Goal: Obtain resource: Download file/media

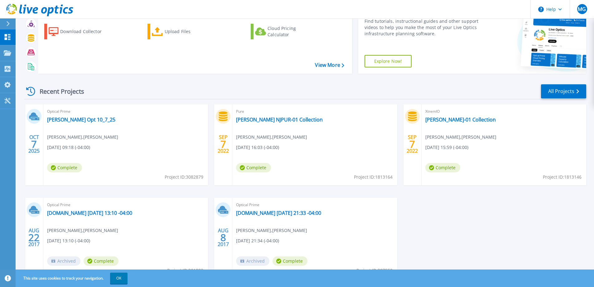
scroll to position [59, 0]
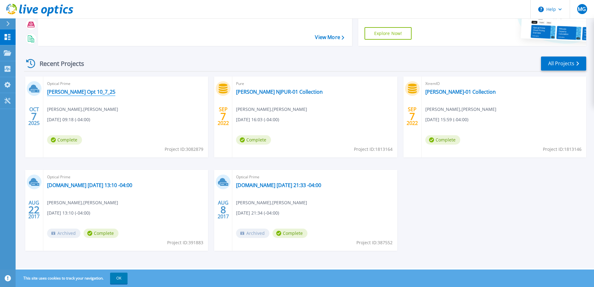
click at [63, 93] on link "[PERSON_NAME] Opt 10_7_25" at bounding box center [81, 92] width 68 height 6
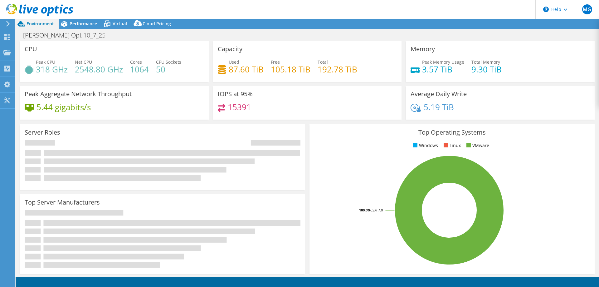
select select "USD"
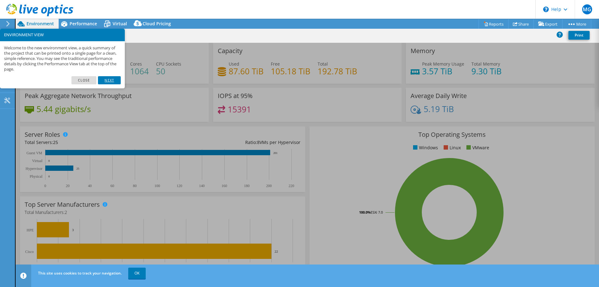
click at [108, 79] on link "Next" at bounding box center [109, 80] width 22 height 8
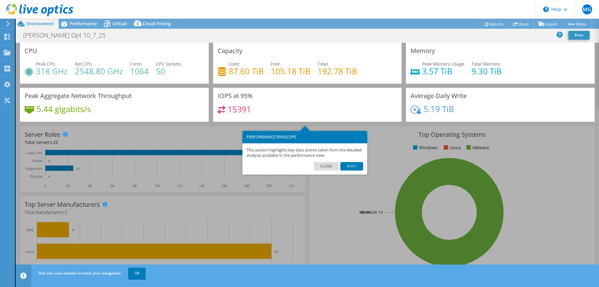
click at [322, 168] on link "Close" at bounding box center [326, 166] width 25 height 8
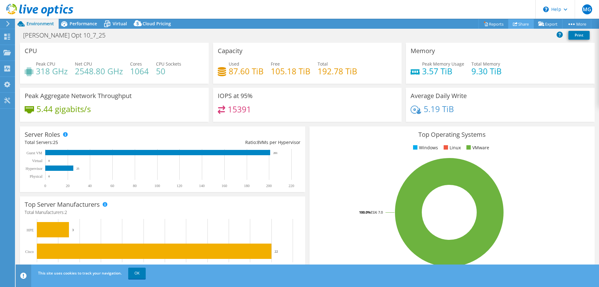
click at [519, 22] on link "Share" at bounding box center [521, 24] width 26 height 10
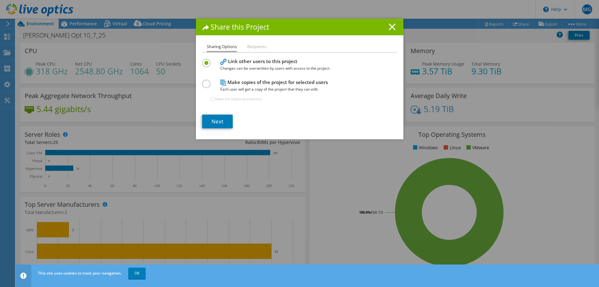
click at [389, 25] on icon at bounding box center [391, 26] width 7 height 7
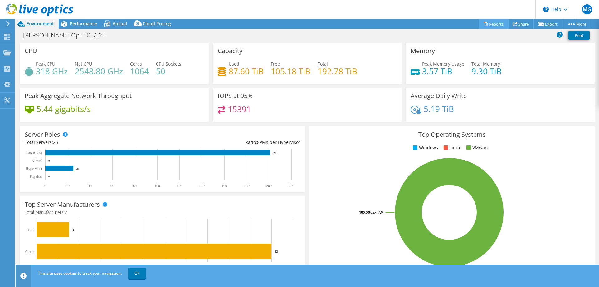
click at [491, 24] on link "Reports" at bounding box center [493, 24] width 30 height 10
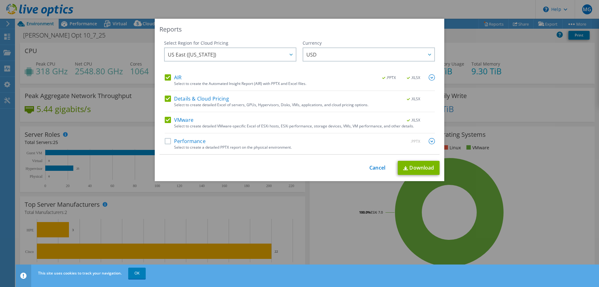
click at [165, 140] on label "Performance" at bounding box center [185, 141] width 41 height 6
click at [0, 0] on input "Performance" at bounding box center [0, 0] width 0 height 0
click at [416, 166] on link "Download" at bounding box center [419, 168] width 42 height 14
